Goal: Transaction & Acquisition: Purchase product/service

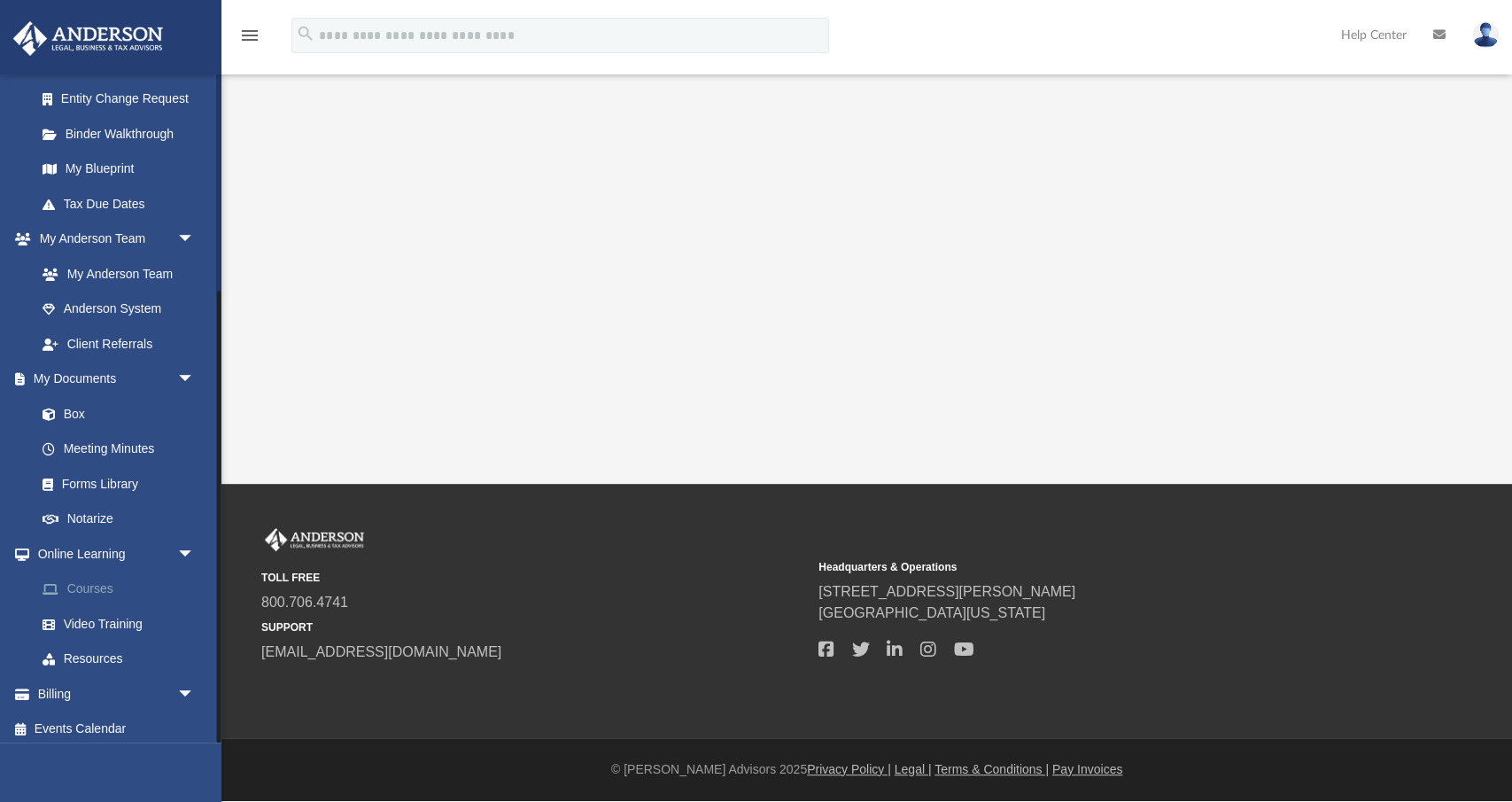
scroll to position [320, 0]
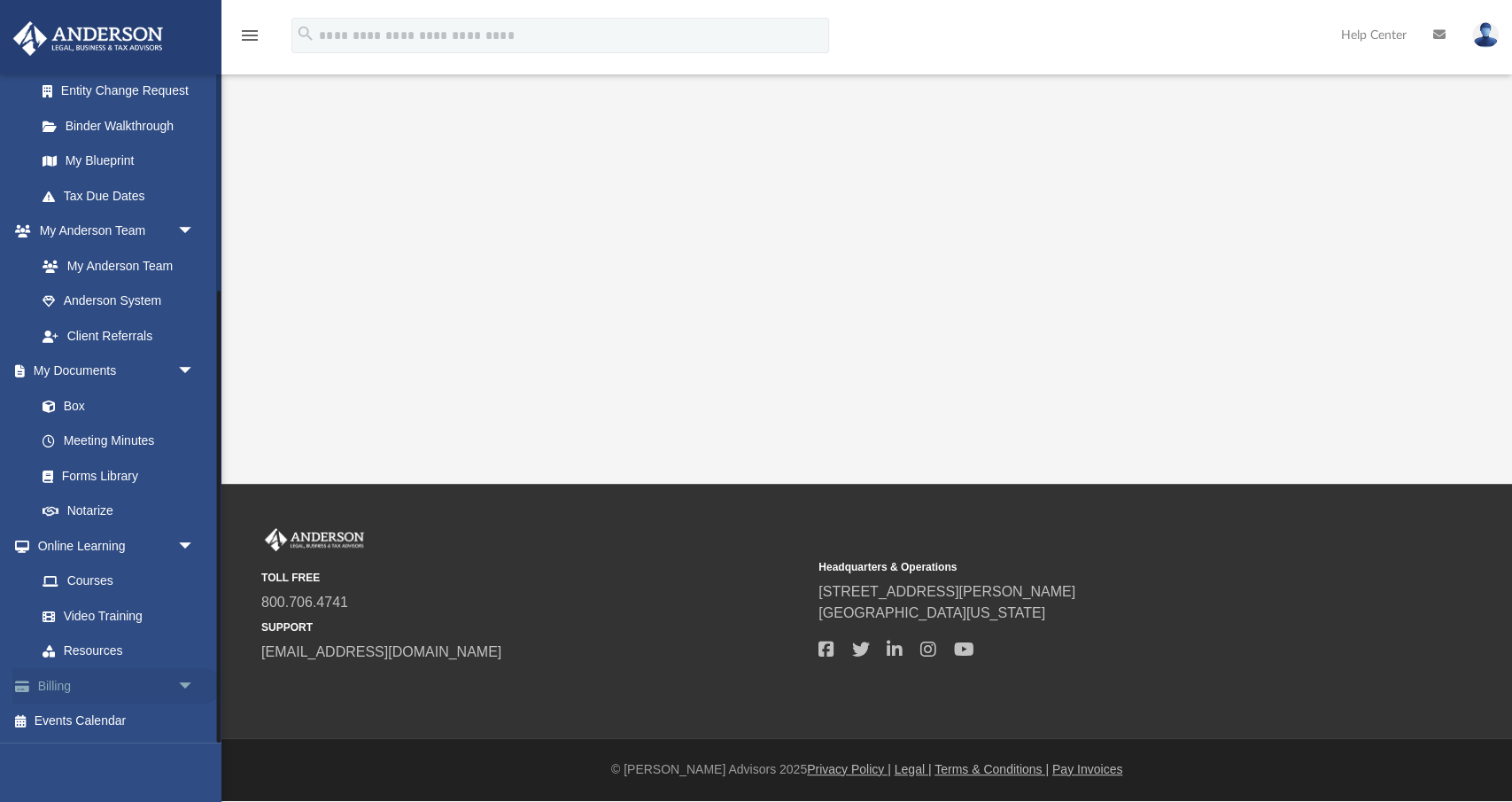
click at [62, 686] on link "Billing arrow_drop_down" at bounding box center [116, 686] width 209 height 35
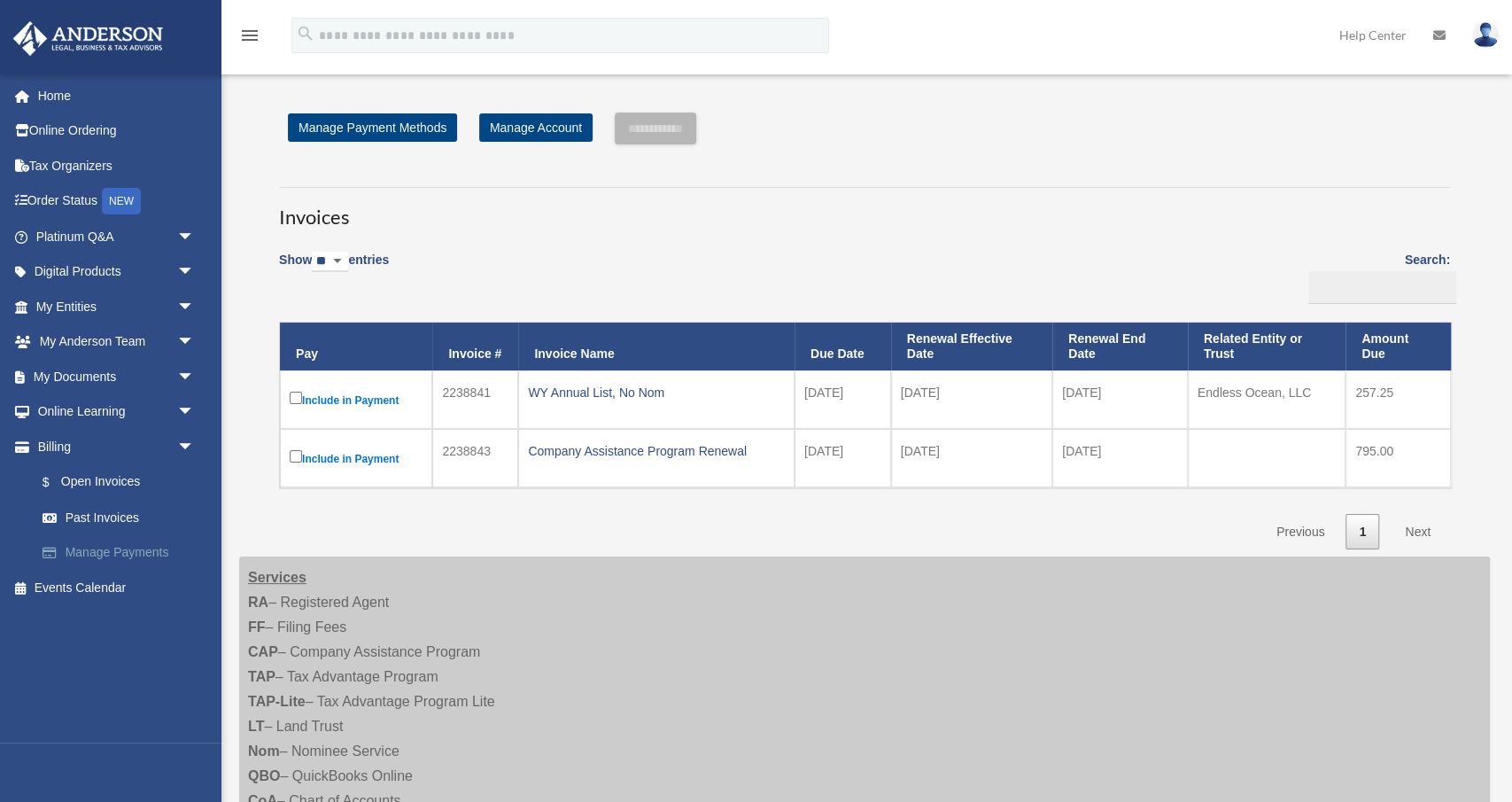
click at [113, 554] on link "Manage Payments" at bounding box center [123, 553] width 196 height 35
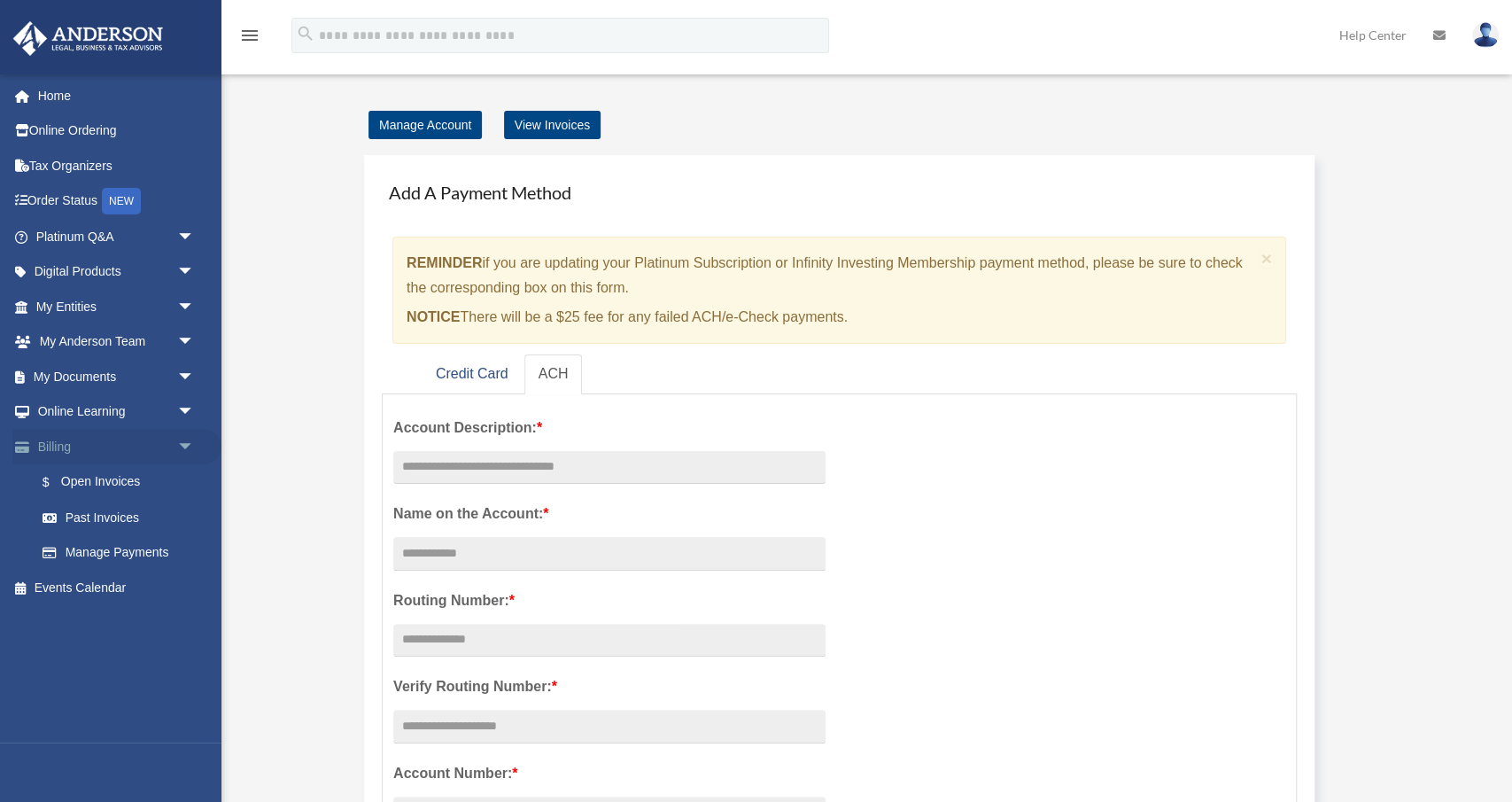
click at [55, 447] on link "Billing arrow_drop_down" at bounding box center [116, 447] width 209 height 35
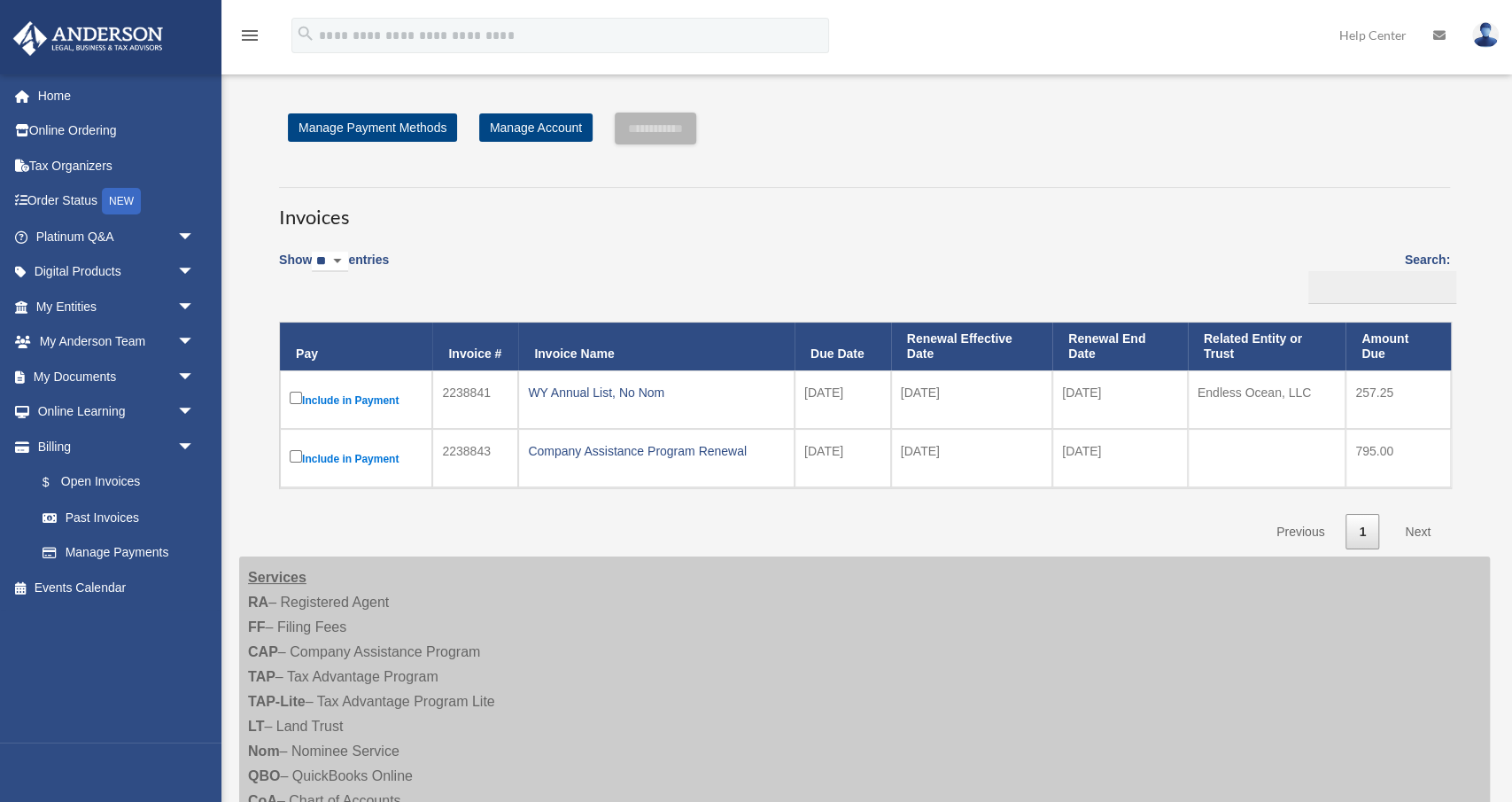
click at [335, 400] on label "Include in Payment" at bounding box center [356, 400] width 133 height 23
click at [98, 549] on link "Manage Payments" at bounding box center [123, 553] width 196 height 35
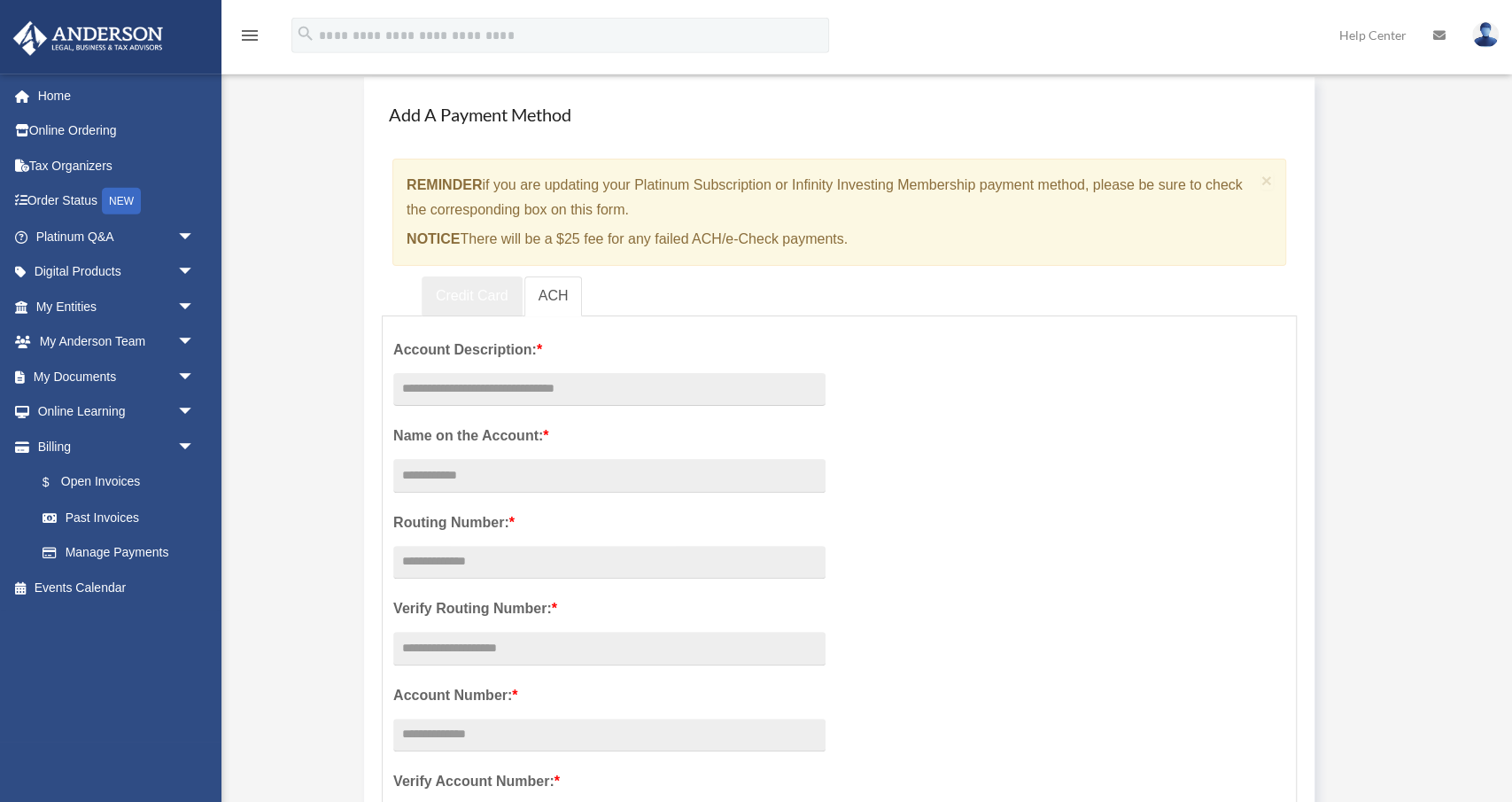
scroll to position [92, 0]
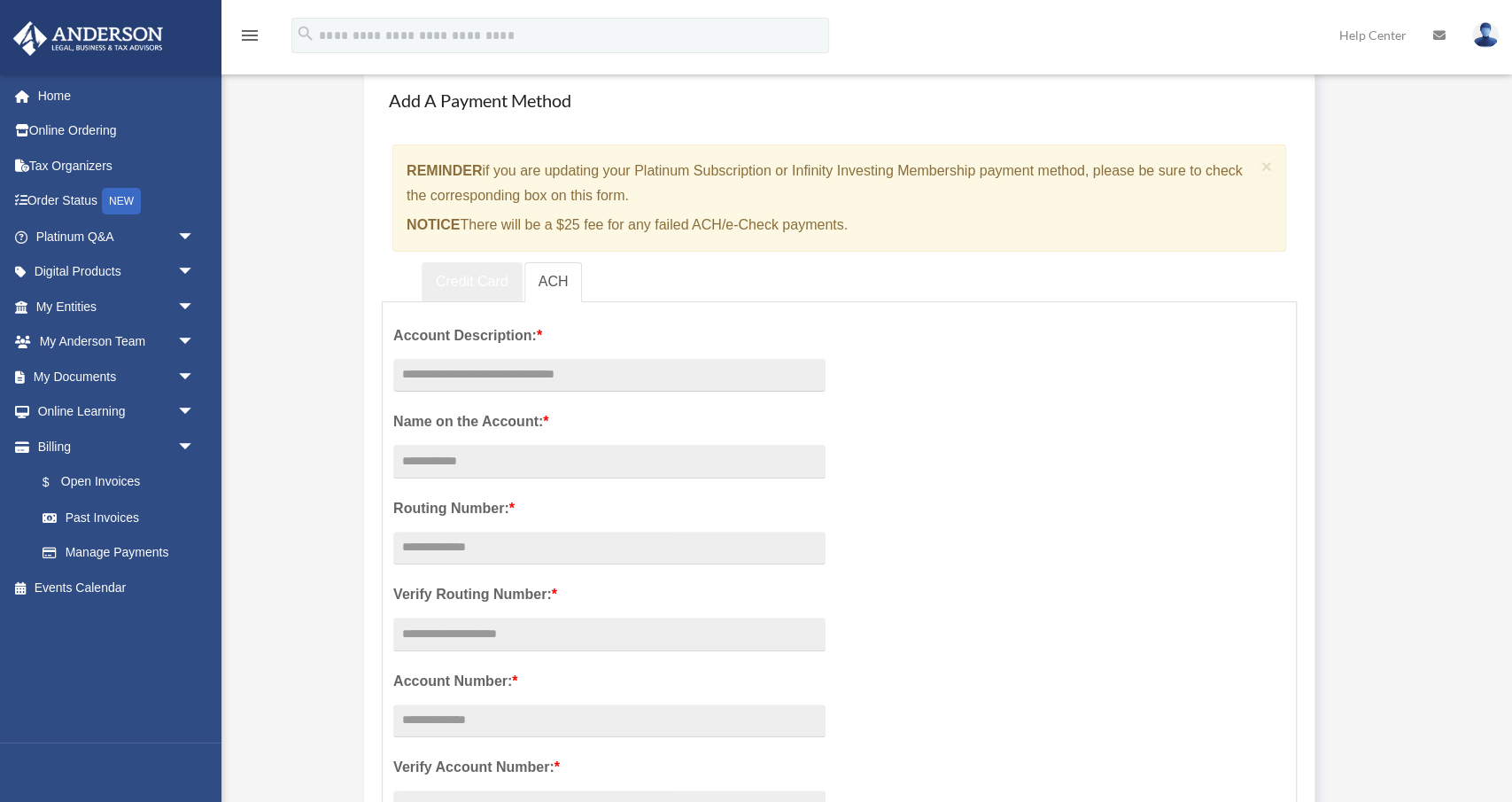
click at [452, 272] on link "Credit Card" at bounding box center [472, 282] width 101 height 40
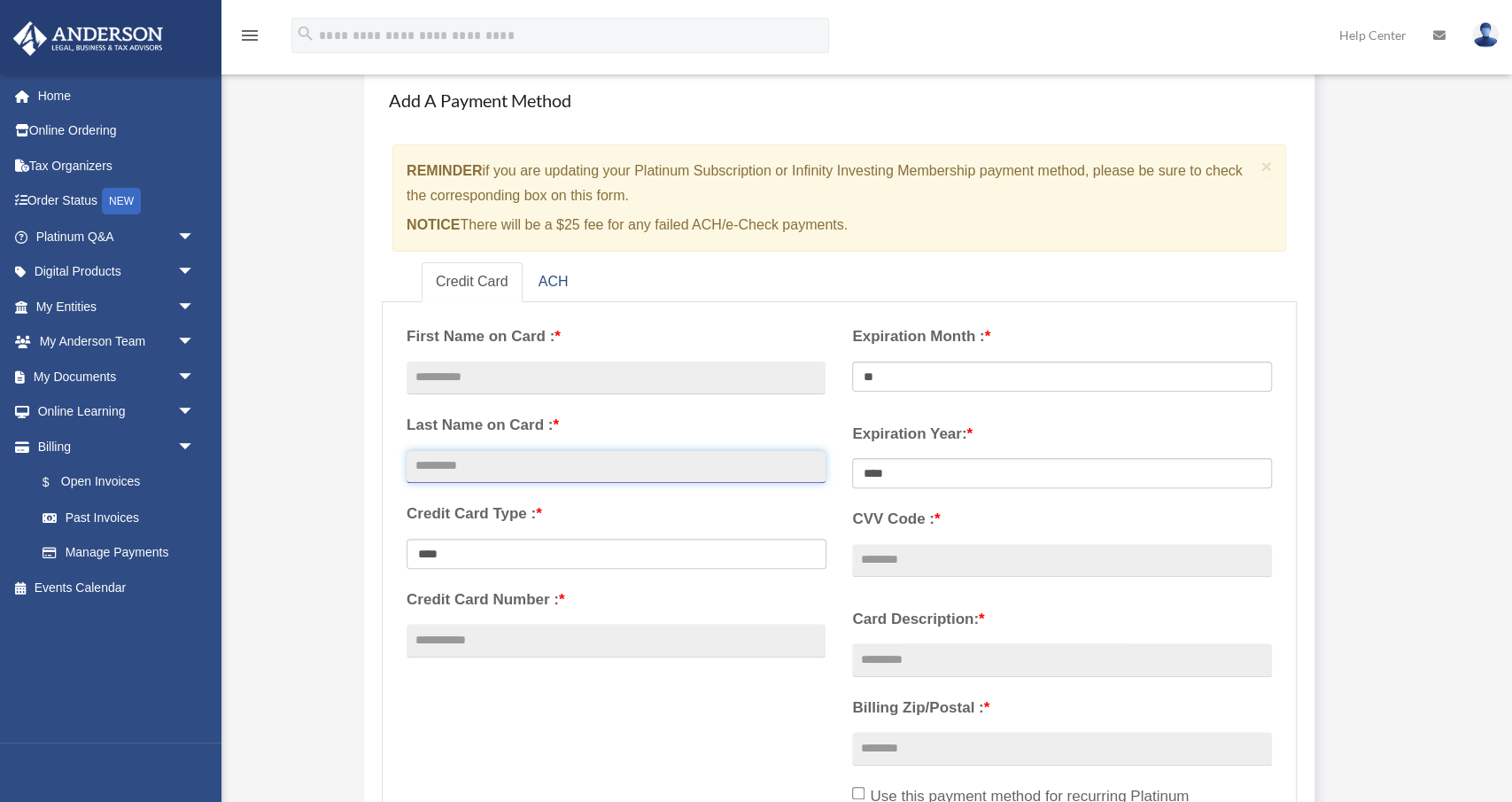
click at [548, 461] on input "text" at bounding box center [616, 467] width 419 height 34
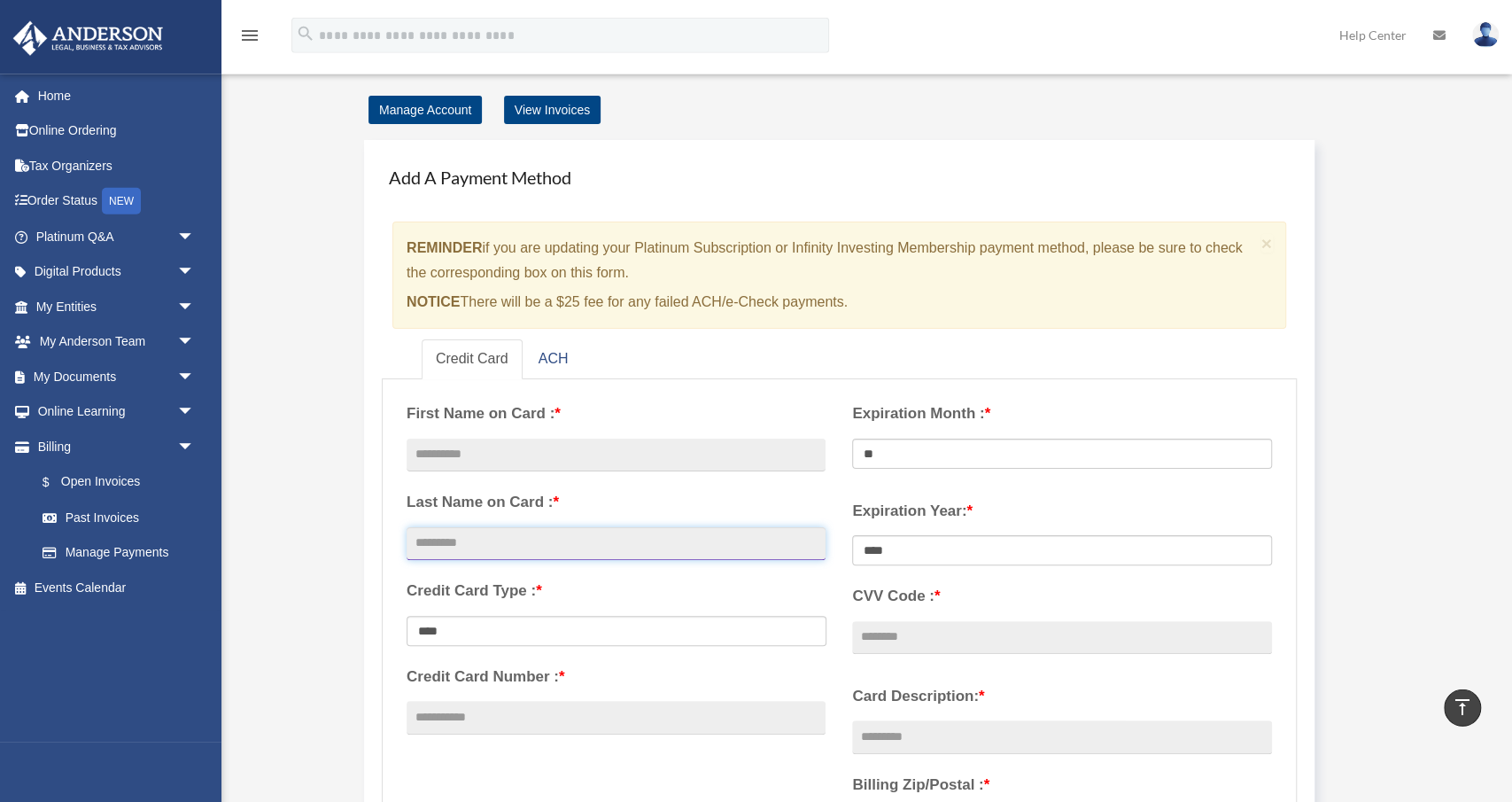
scroll to position [0, 0]
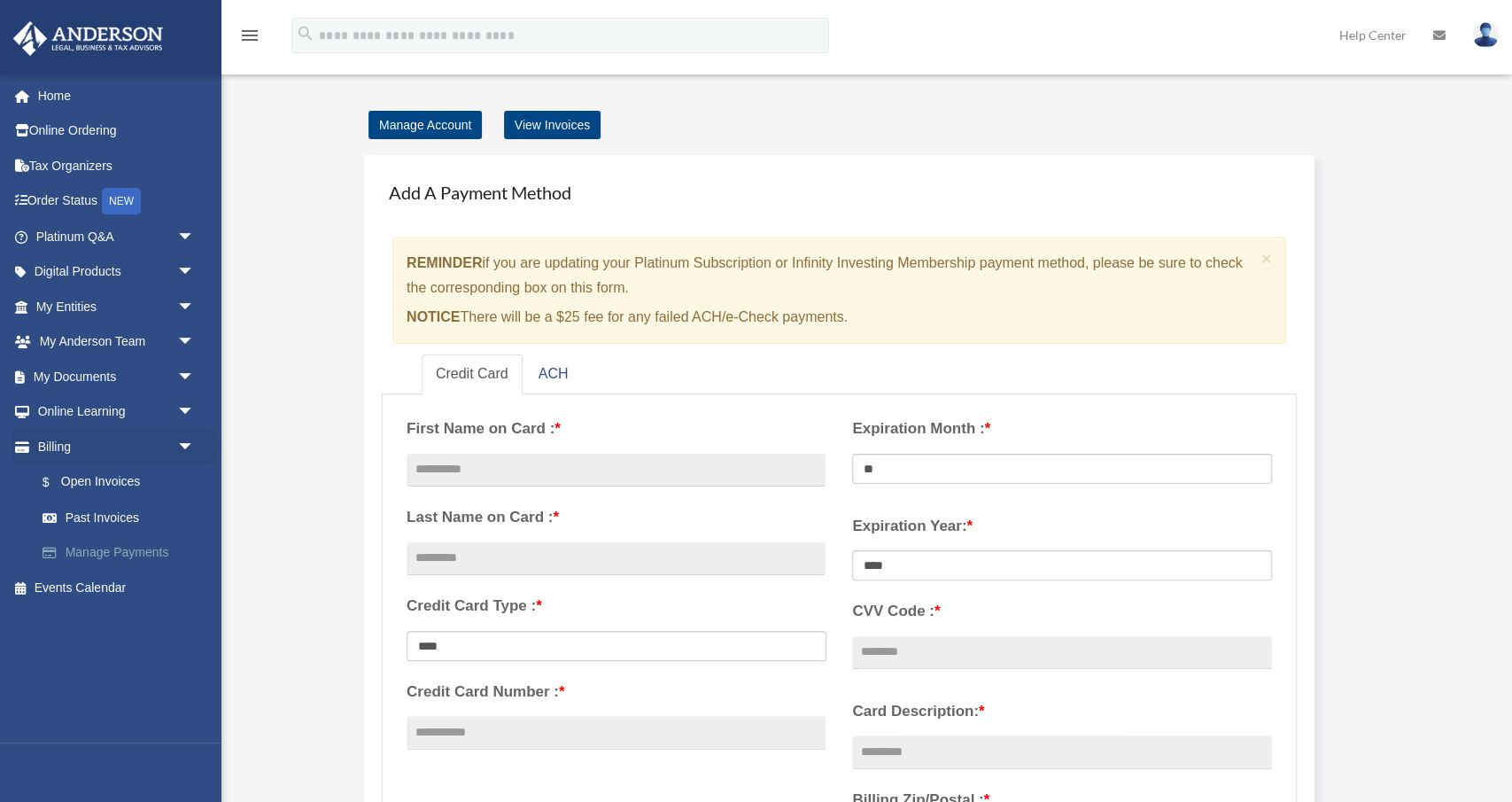
click at [130, 551] on link "Manage Payments" at bounding box center [123, 553] width 196 height 35
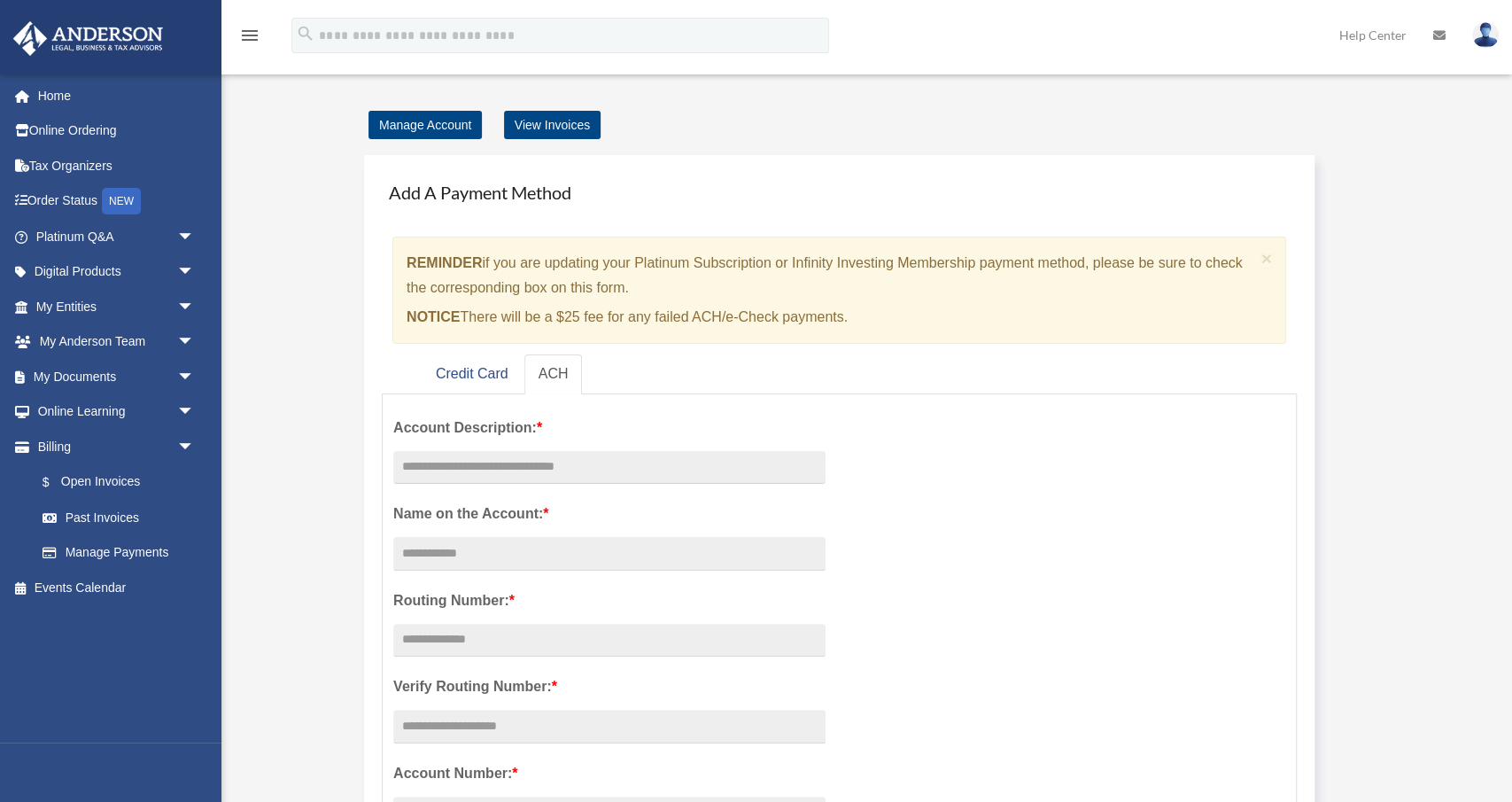
click at [556, 372] on link "ACH" at bounding box center [553, 374] width 59 height 40
click at [473, 376] on link "Credit Card" at bounding box center [472, 374] width 101 height 40
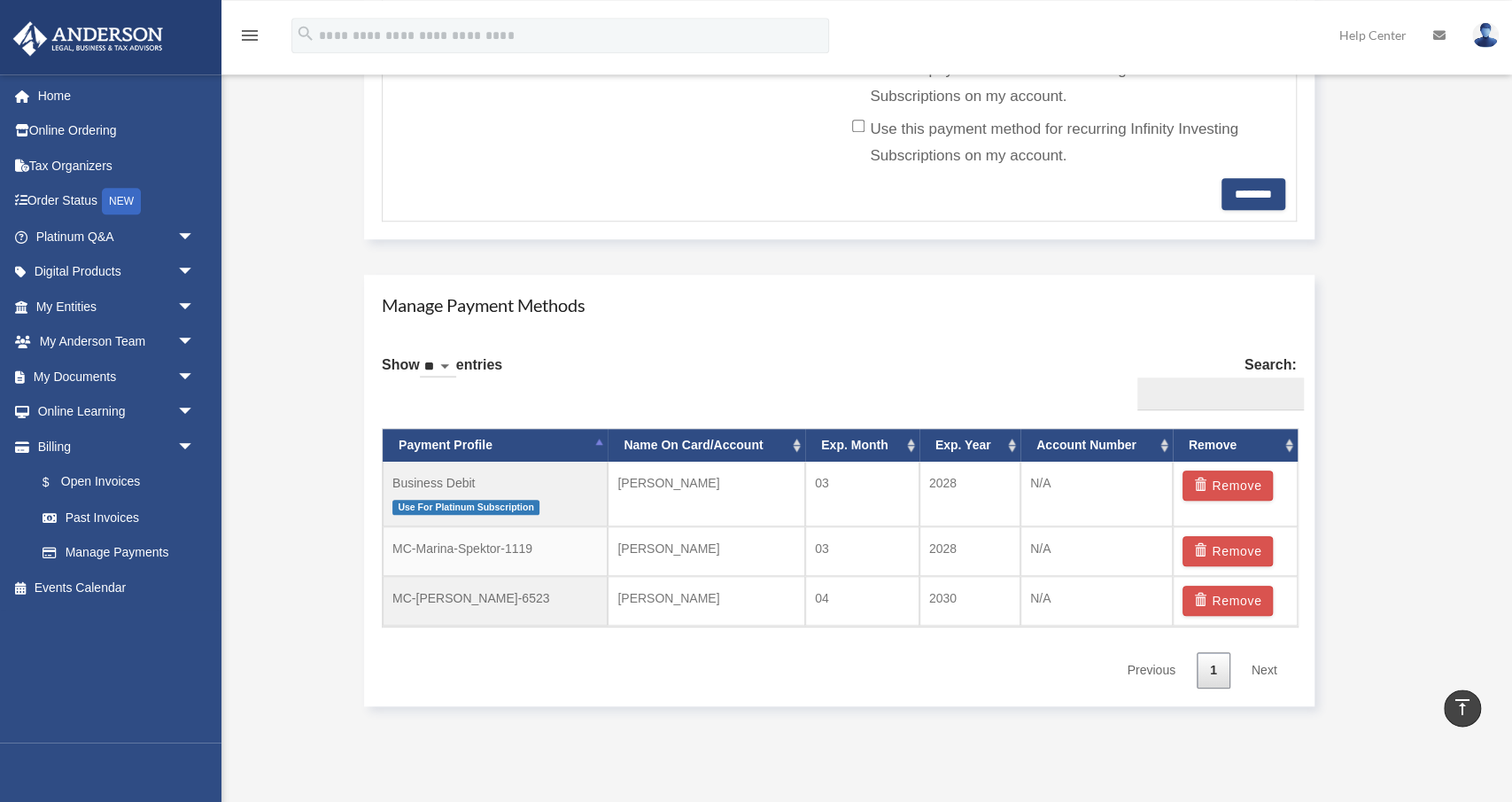
scroll to position [830, 0]
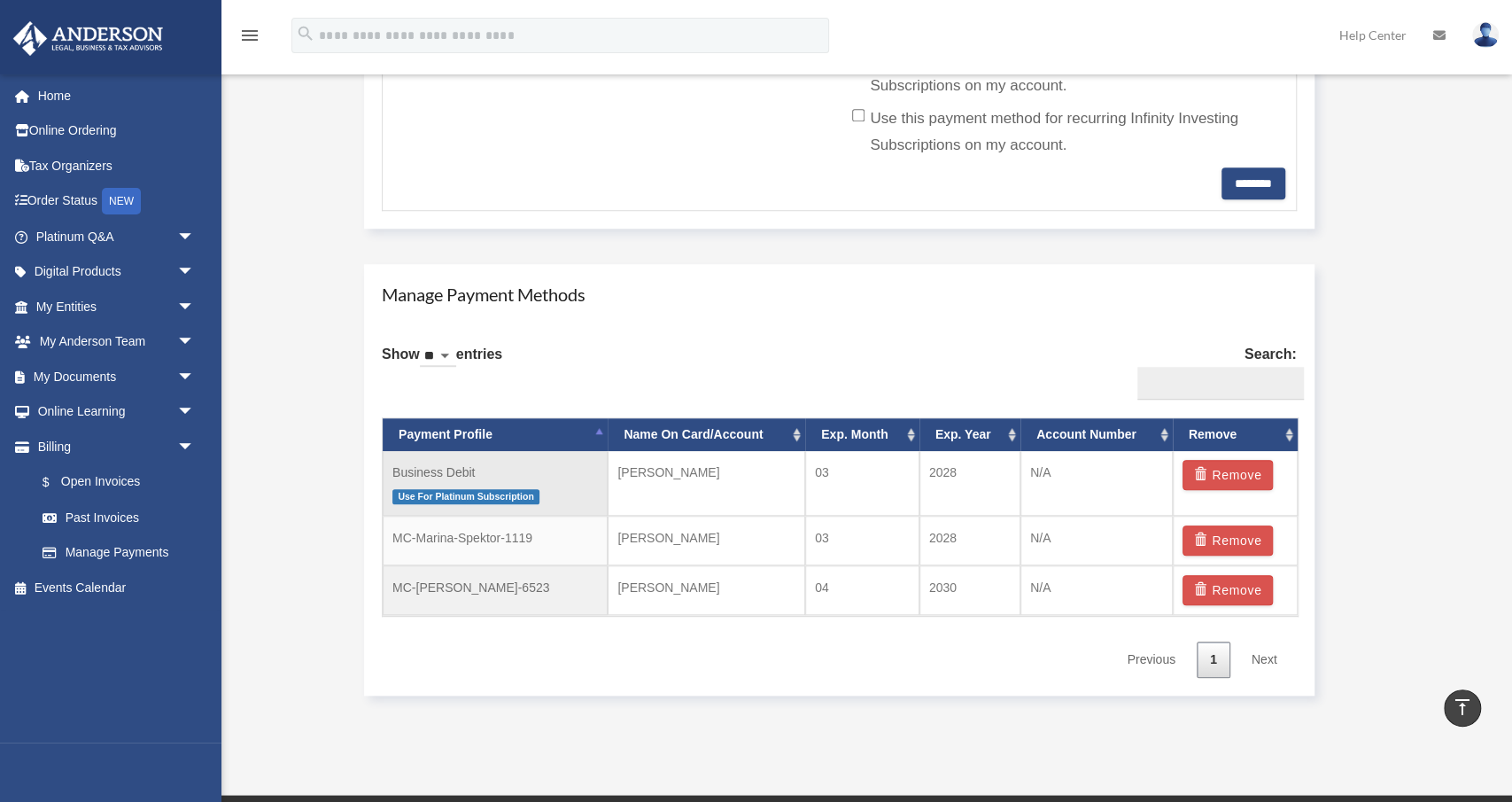
click at [537, 484] on p "Use For Platinum Subscription" at bounding box center [495, 496] width 206 height 22
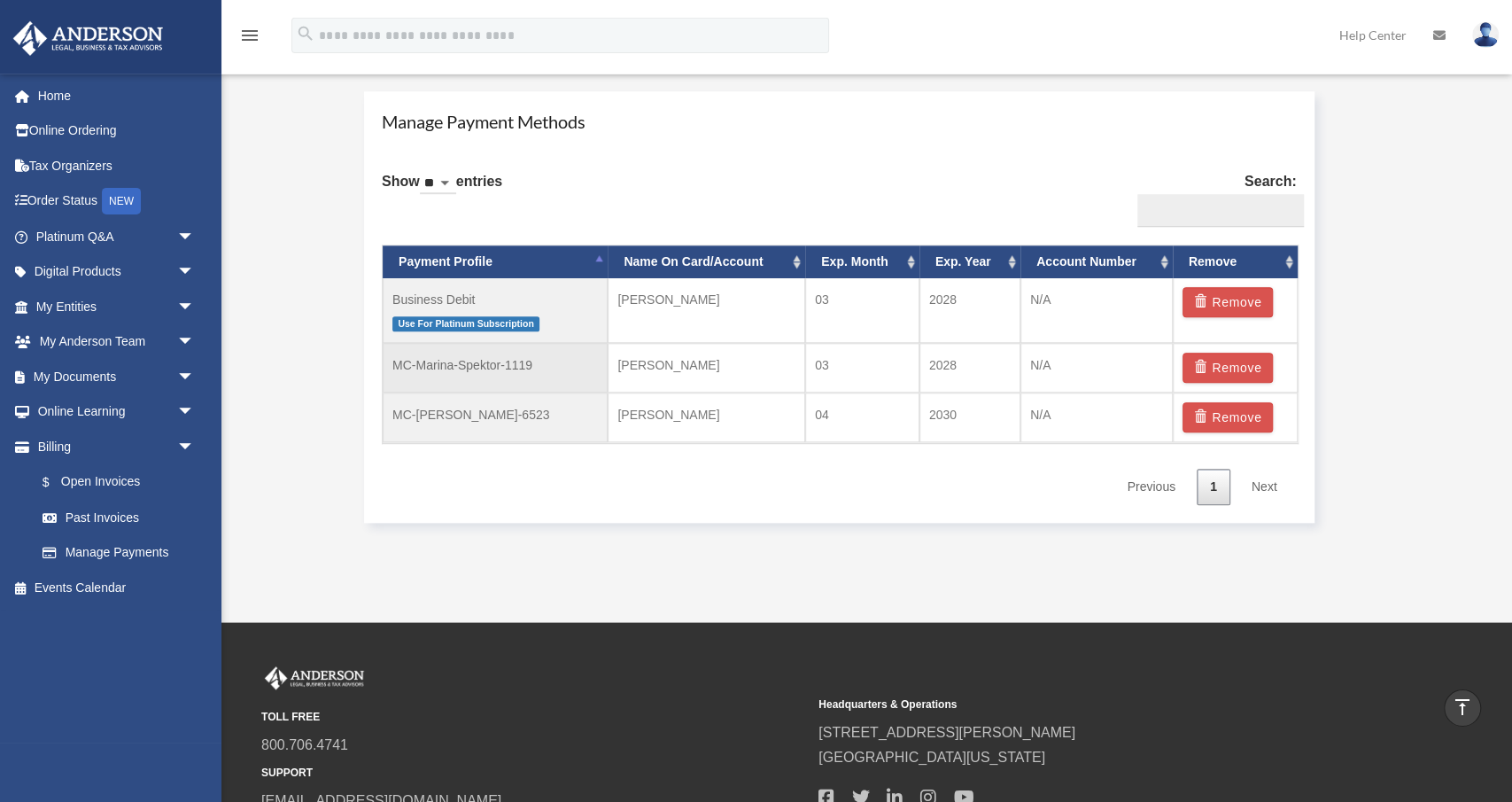
scroll to position [1014, 0]
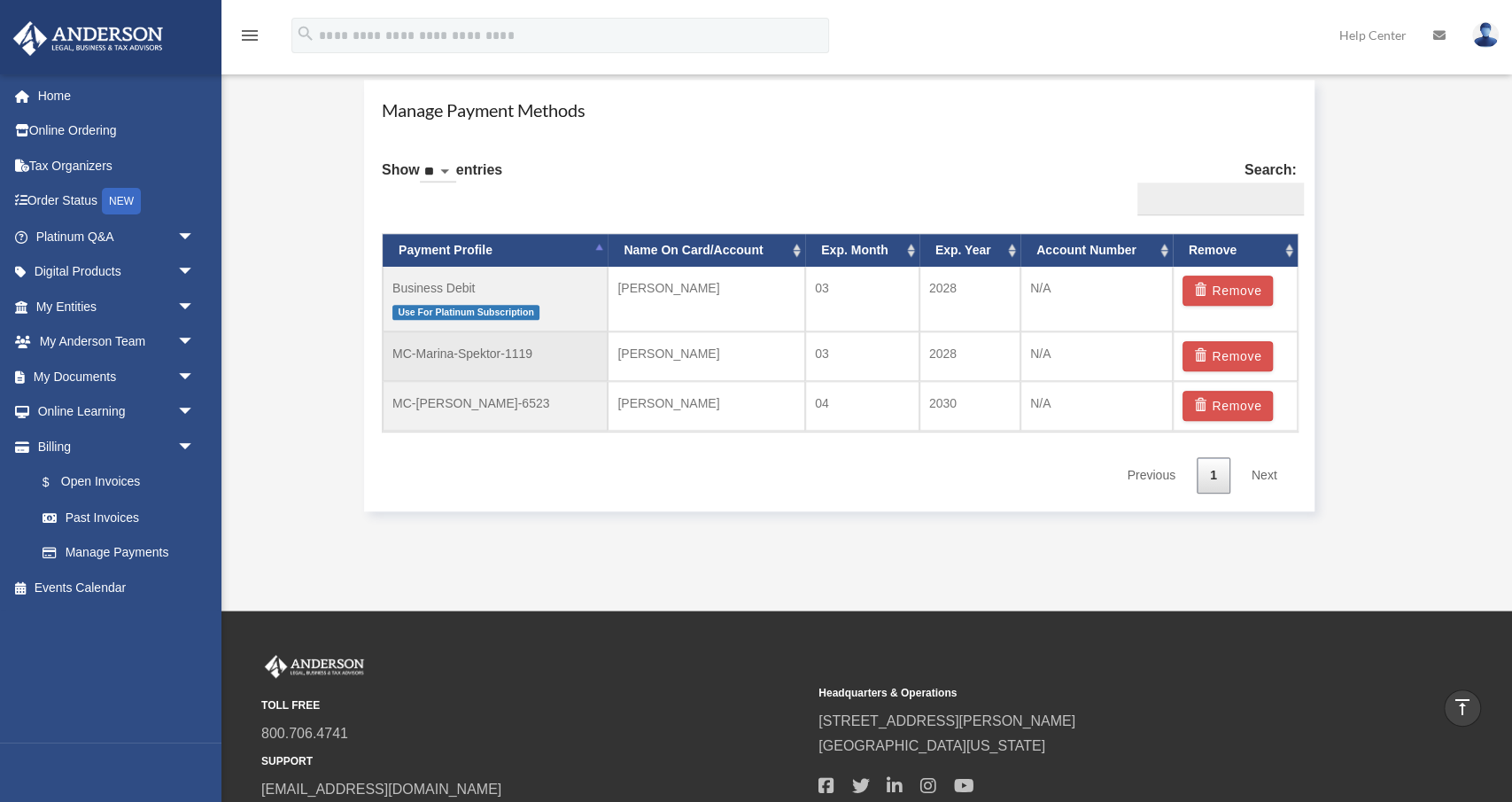
click at [497, 362] on td "MC-Marina-Spektor-1119" at bounding box center [495, 356] width 225 height 49
click at [575, 362] on td "MC-Marina-Spektor-1119" at bounding box center [495, 356] width 225 height 49
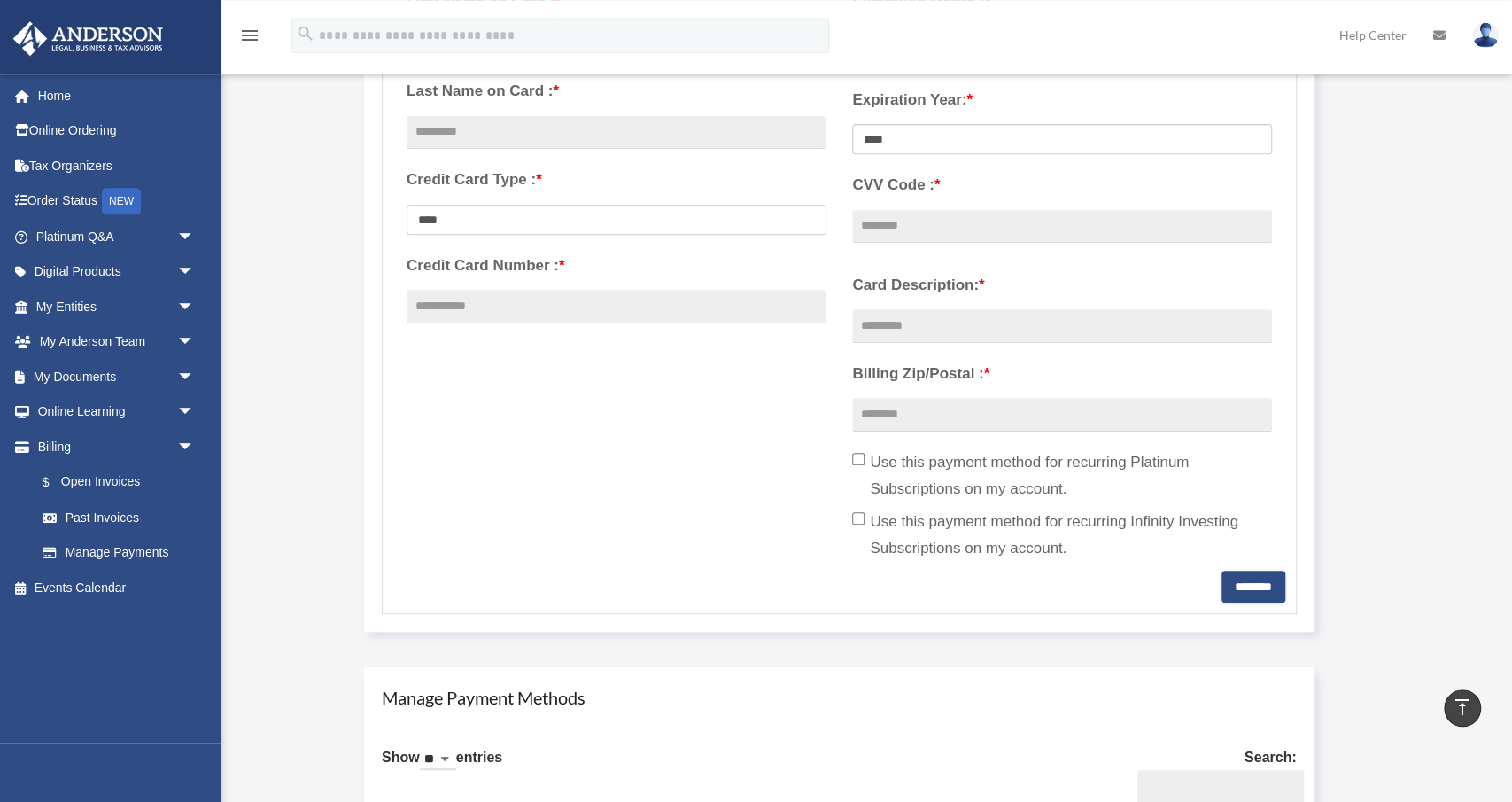
scroll to position [277, 0]
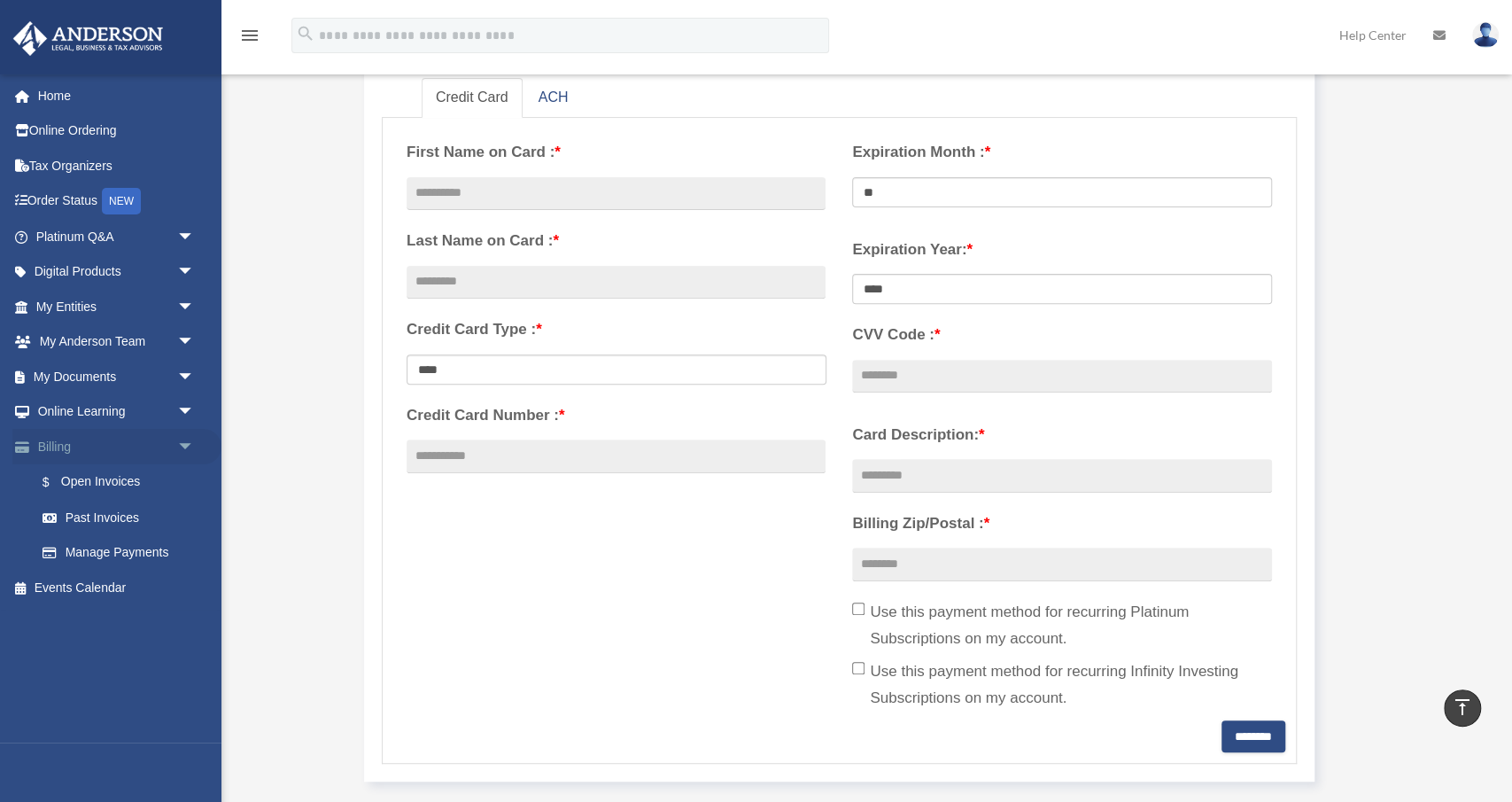
click at [58, 449] on link "Billing arrow_drop_down" at bounding box center [116, 447] width 209 height 35
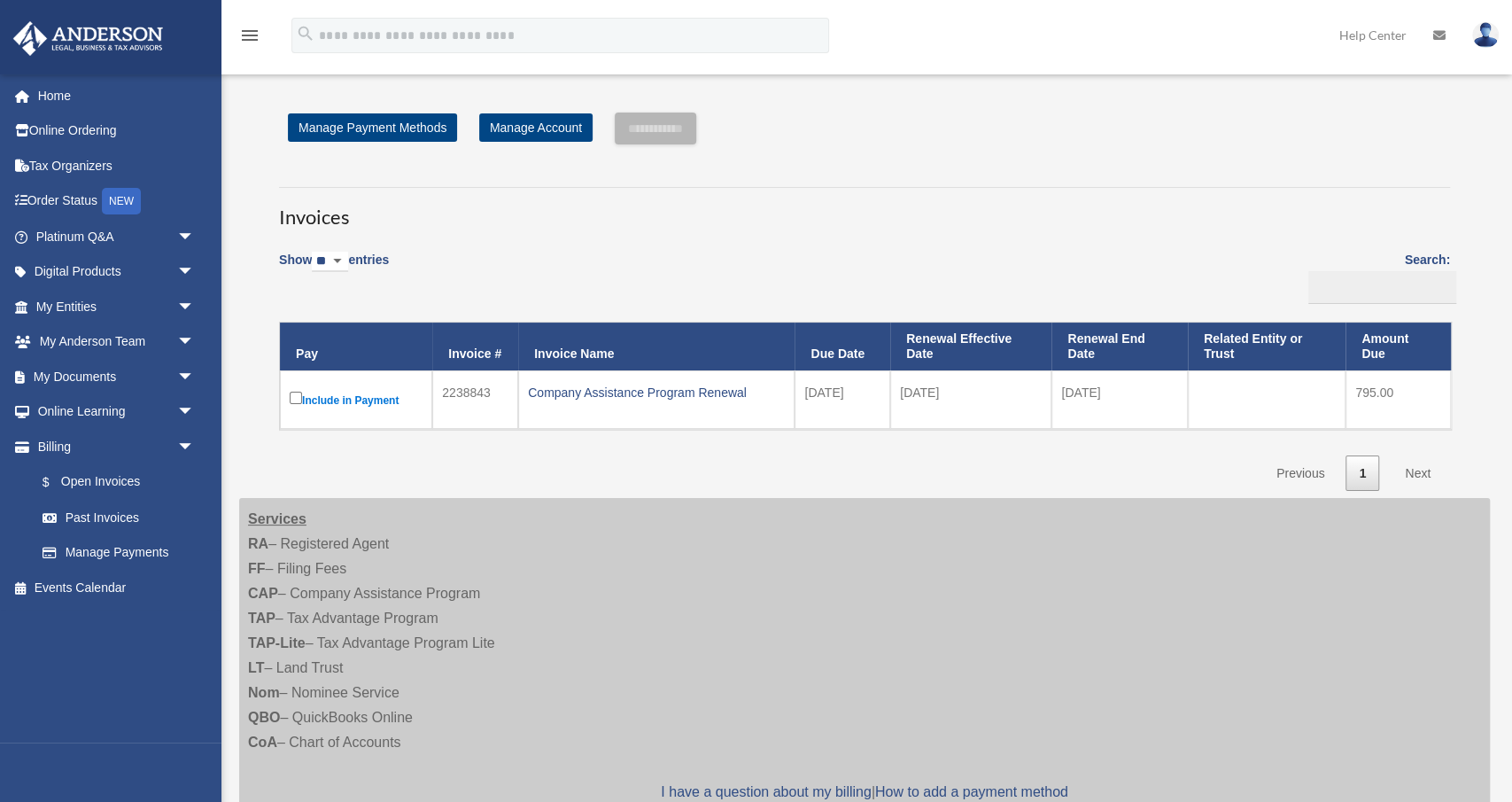
click at [1478, 196] on div "**********" at bounding box center [865, 302] width 1251 height 378
